Goal: Check status: Check status

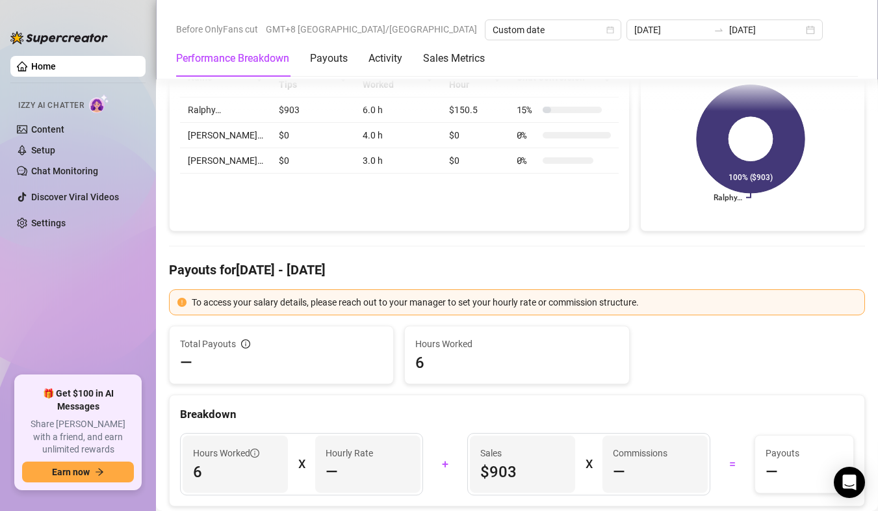
scroll to position [195, 0]
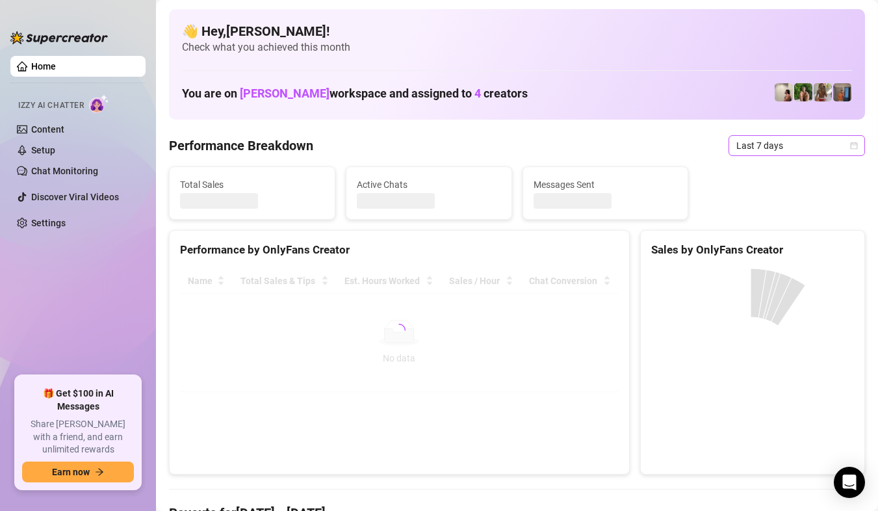
click at [831, 140] on span "Last 7 days" at bounding box center [796, 145] width 121 height 19
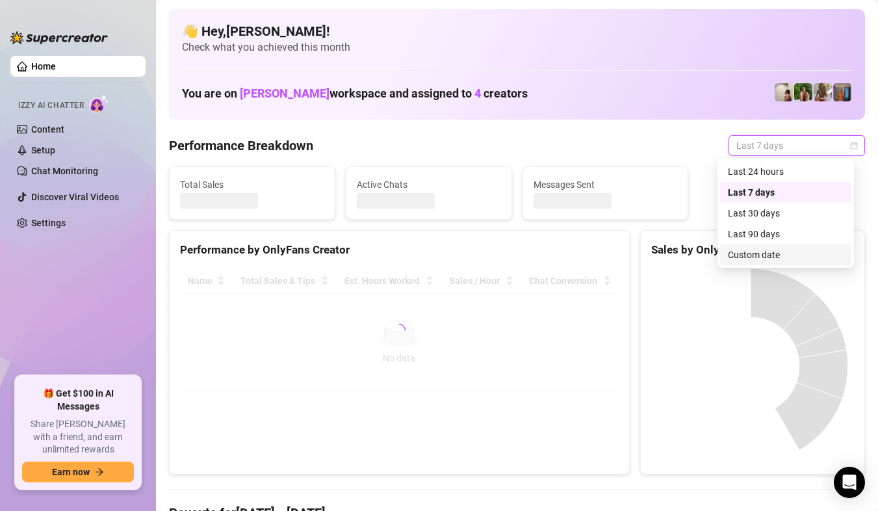
click at [792, 253] on div "Custom date" at bounding box center [786, 255] width 116 height 14
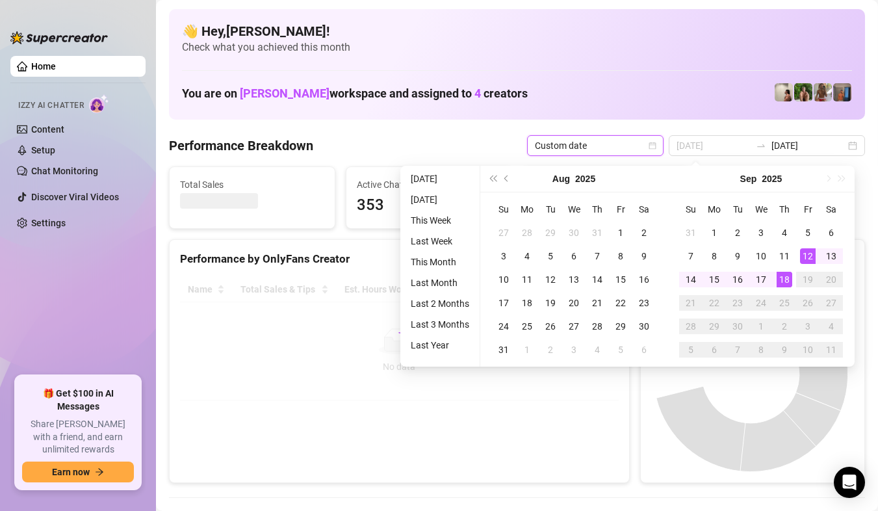
type input "[DATE]"
click at [782, 275] on div "18" at bounding box center [784, 280] width 16 height 16
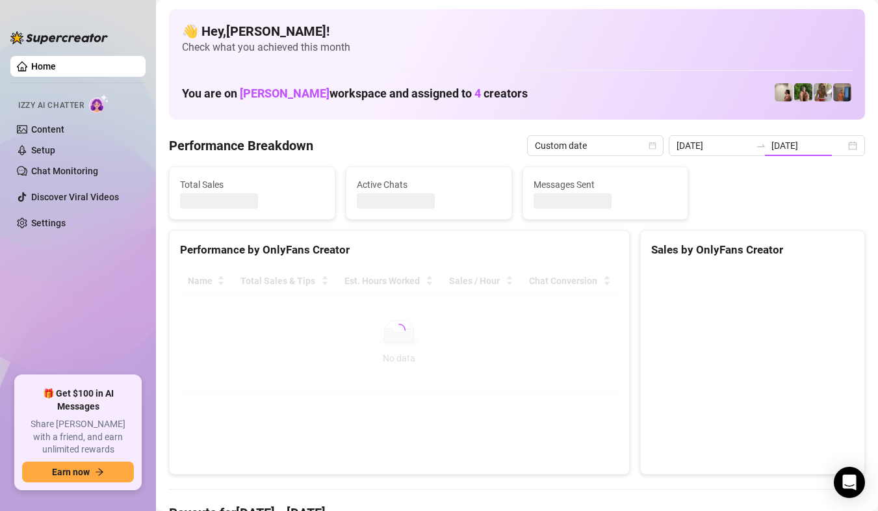
type input "[DATE]"
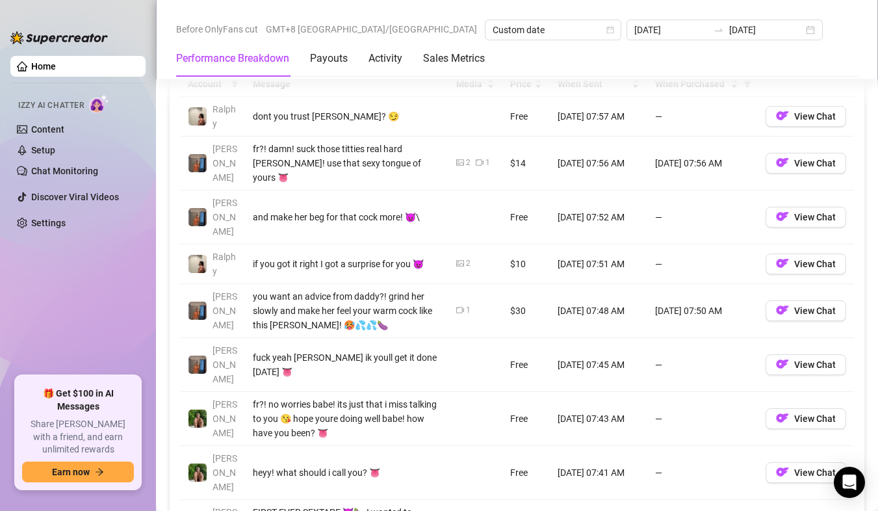
scroll to position [1234, 0]
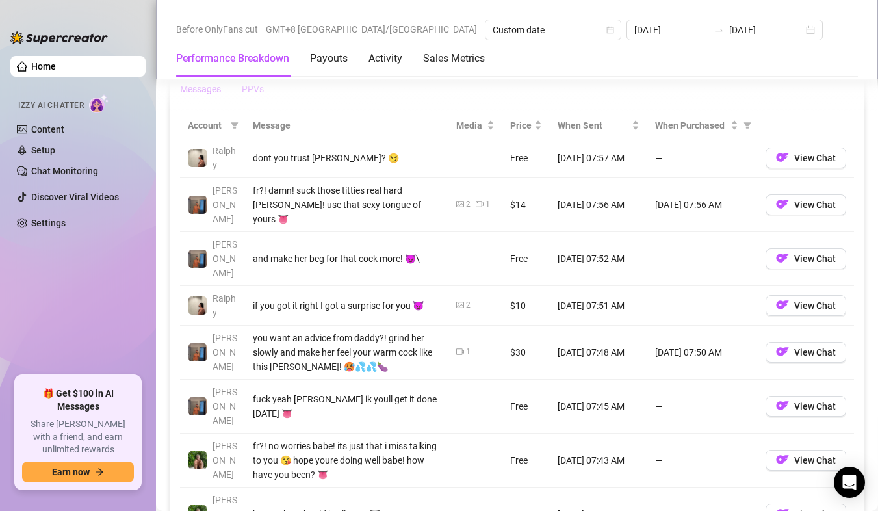
click at [257, 94] on div "PPVs" at bounding box center [253, 89] width 22 height 14
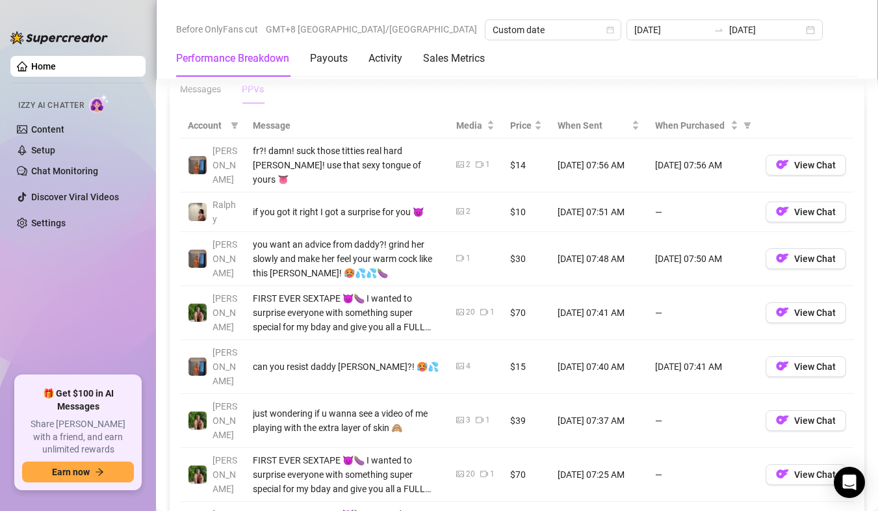
scroll to position [1169, 0]
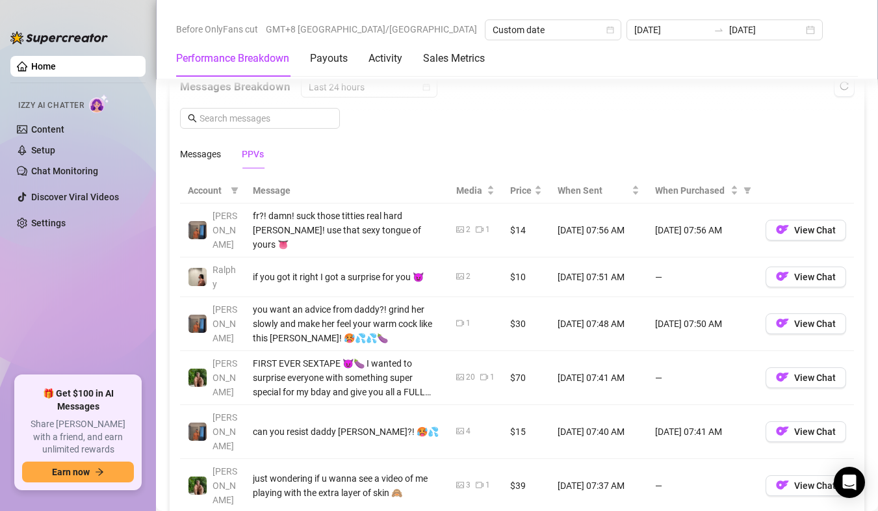
click at [262, 153] on div "PPVs" at bounding box center [253, 154] width 22 height 14
click at [222, 159] on div "Messages PPVs" at bounding box center [222, 154] width 84 height 30
click at [217, 158] on div "Messages" at bounding box center [200, 154] width 41 height 14
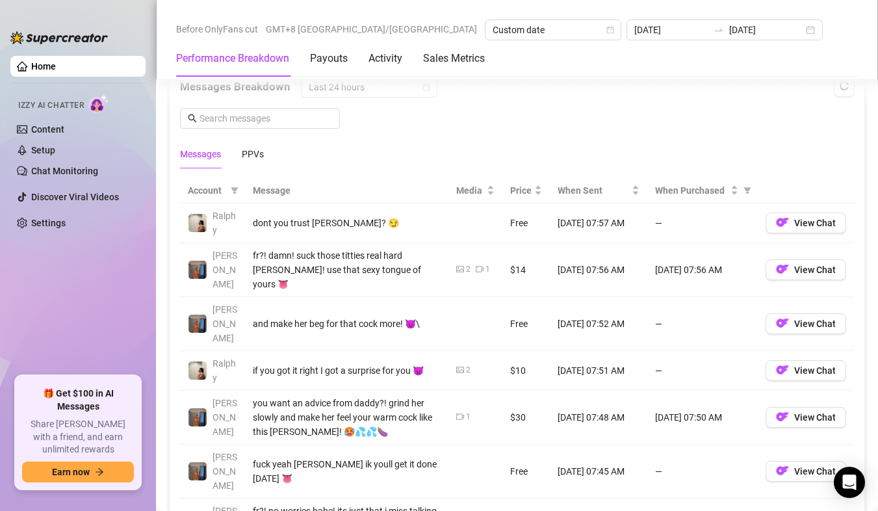
click at [240, 154] on div "Messages PPVs" at bounding box center [222, 154] width 84 height 30
click at [250, 157] on div "PPVs" at bounding box center [253, 154] width 22 height 14
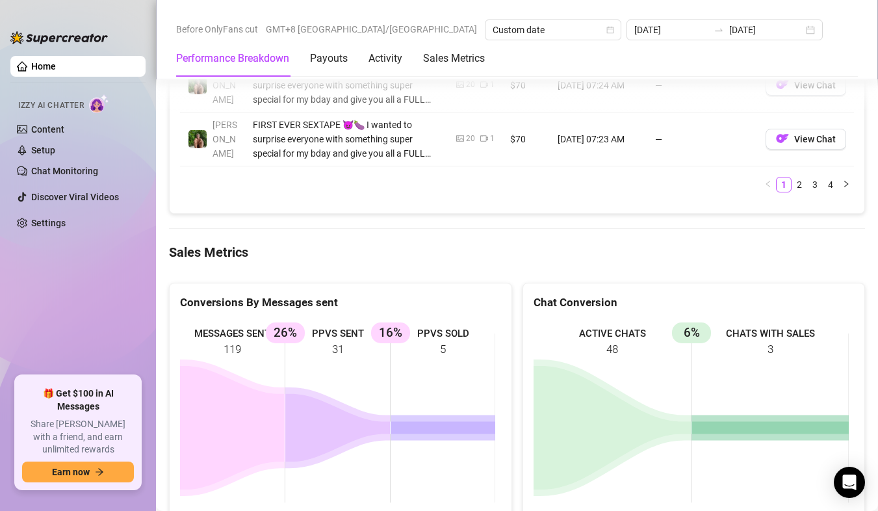
scroll to position [1754, 0]
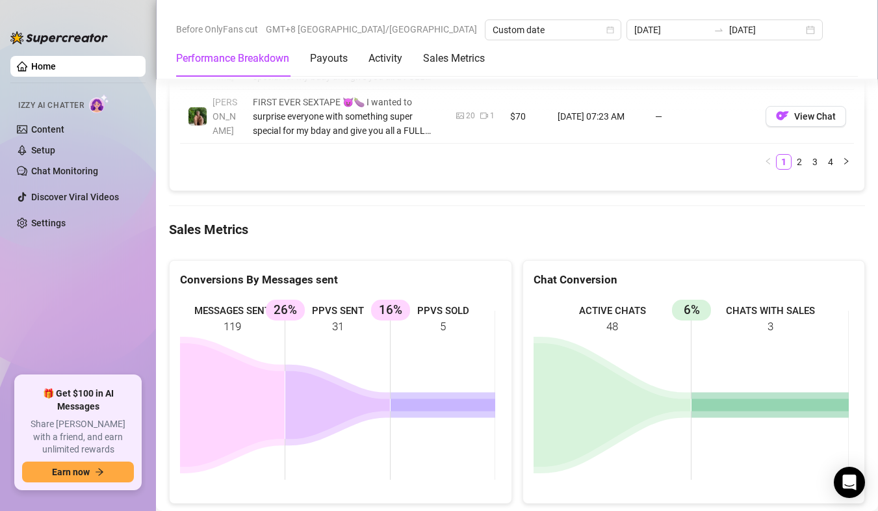
click at [432, 298] on rect at bounding box center [337, 395] width 315 height 195
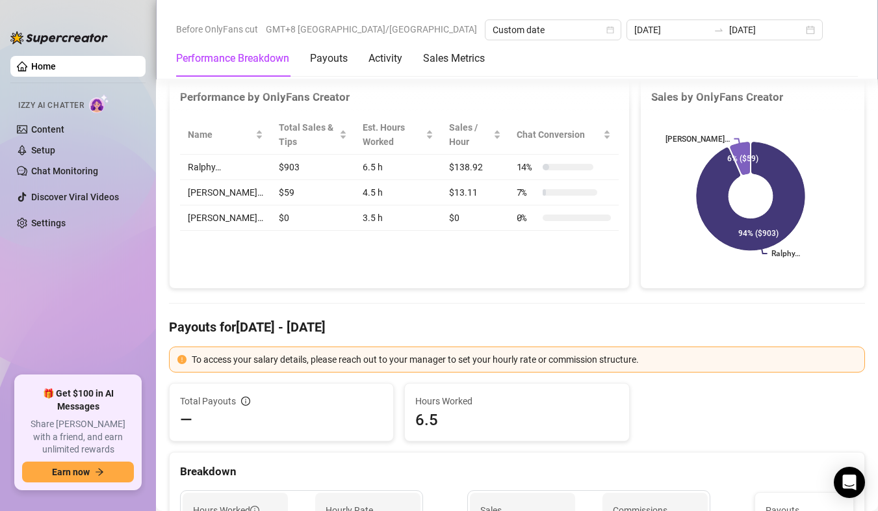
scroll to position [0, 0]
